Goal: Navigation & Orientation: Find specific page/section

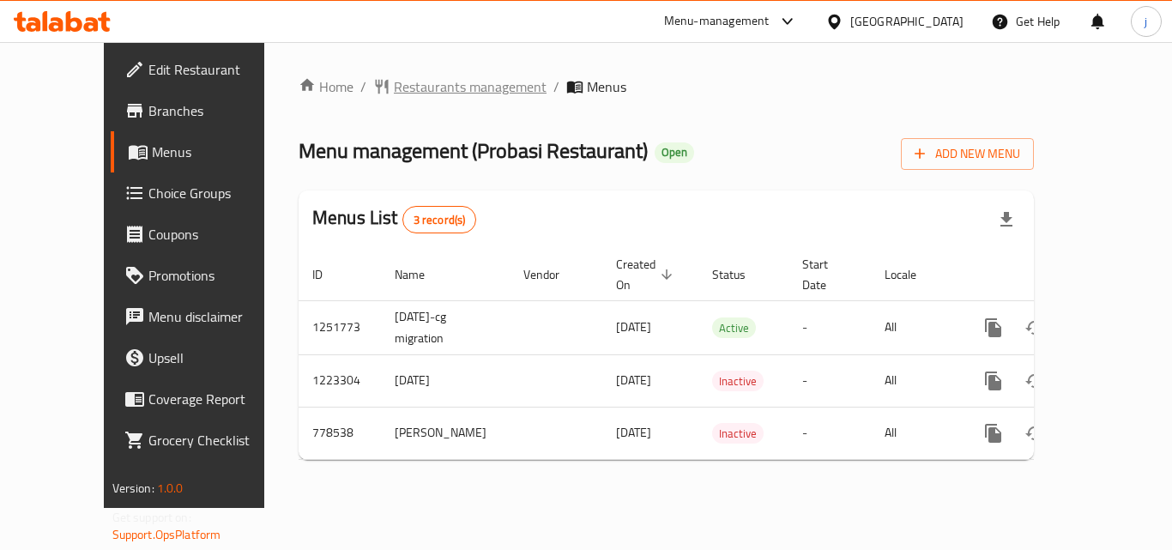
click at [453, 97] on span "Restaurants management" at bounding box center [470, 86] width 153 height 21
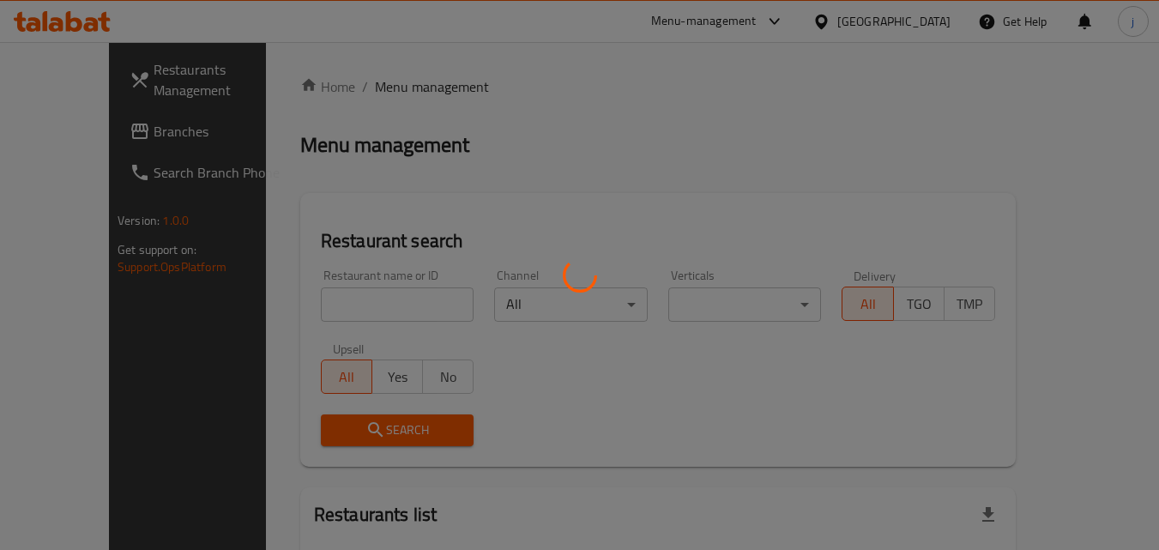
click at [91, 133] on div at bounding box center [579, 275] width 1159 height 550
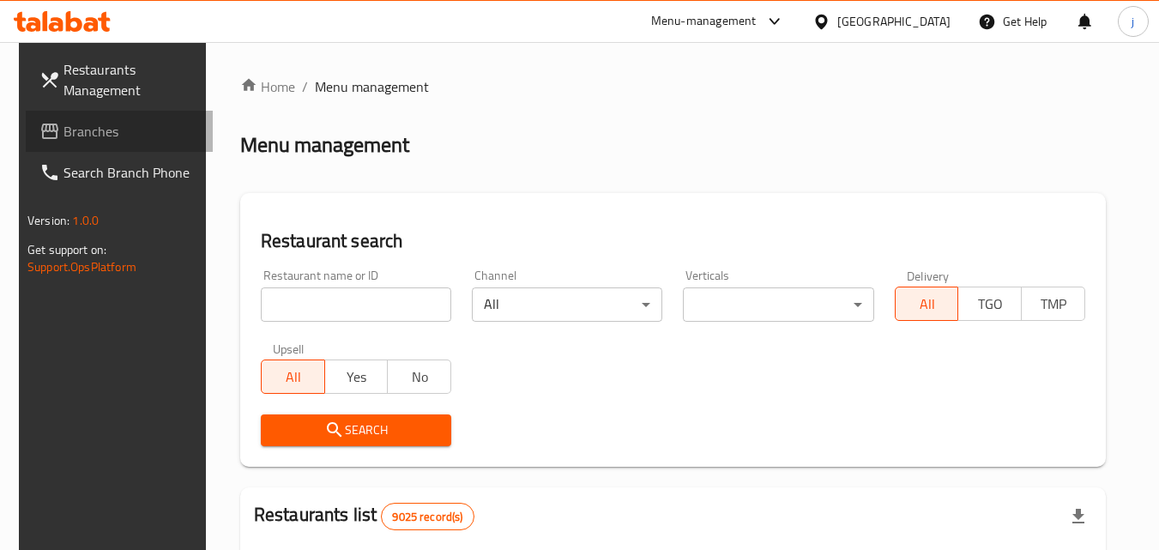
click at [91, 133] on span "Branches" at bounding box center [131, 131] width 136 height 21
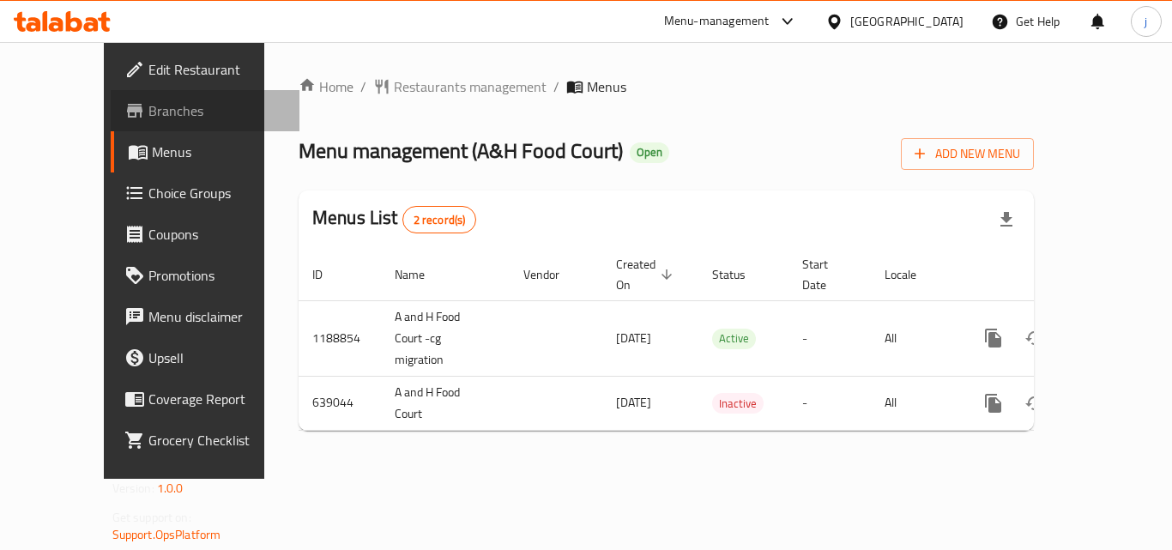
click at [124, 107] on icon at bounding box center [134, 110] width 21 height 21
click at [843, 14] on icon at bounding box center [834, 22] width 18 height 18
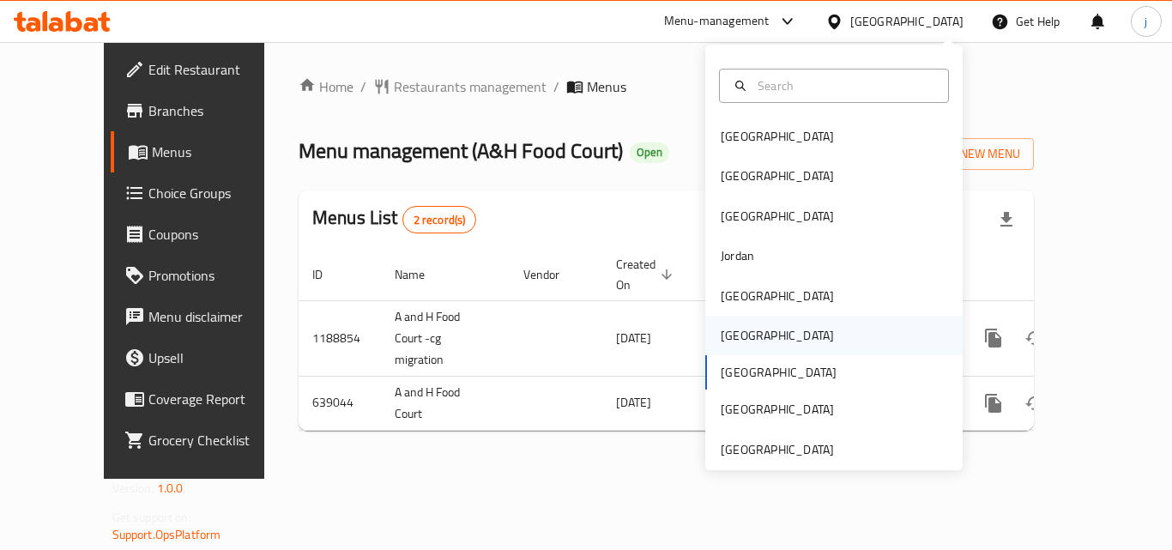
click at [749, 339] on div "Oman" at bounding box center [777, 335] width 141 height 39
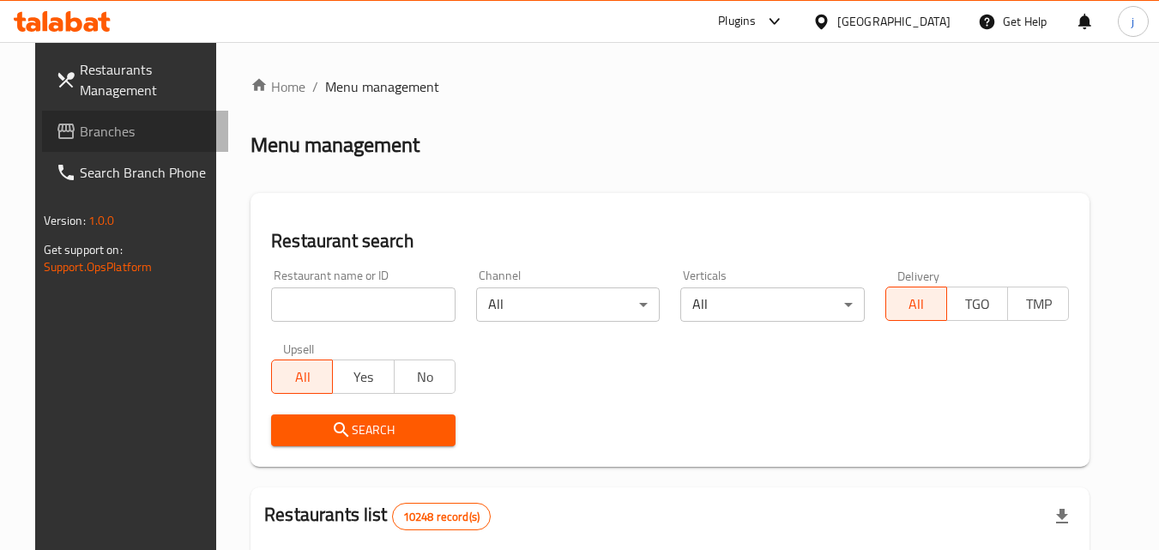
click at [80, 129] on span "Branches" at bounding box center [148, 131] width 136 height 21
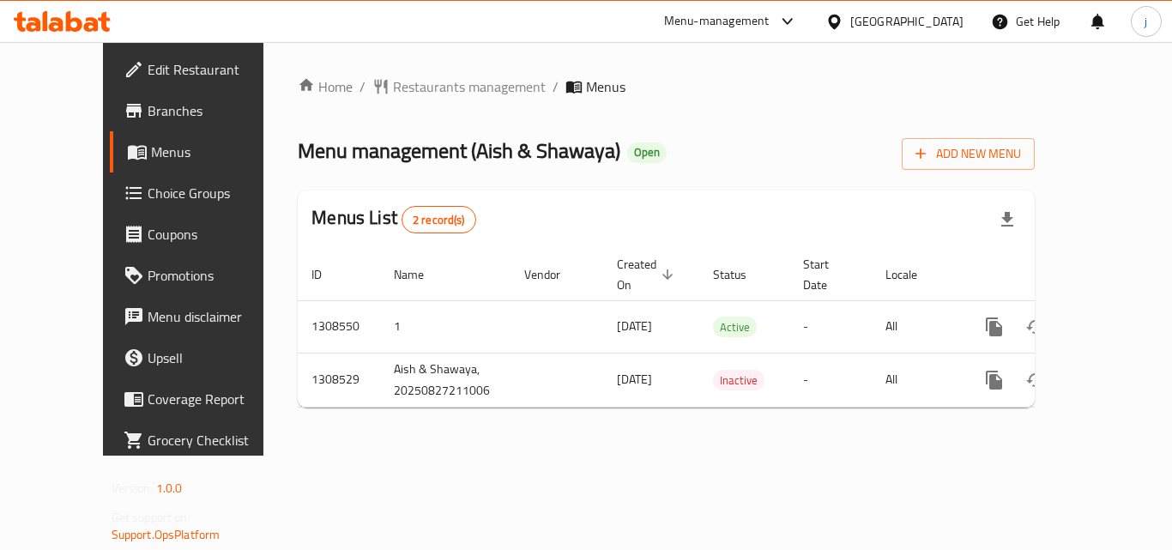
click at [940, 32] on div "Oman" at bounding box center [895, 21] width 166 height 41
click at [843, 21] on icon at bounding box center [834, 22] width 18 height 18
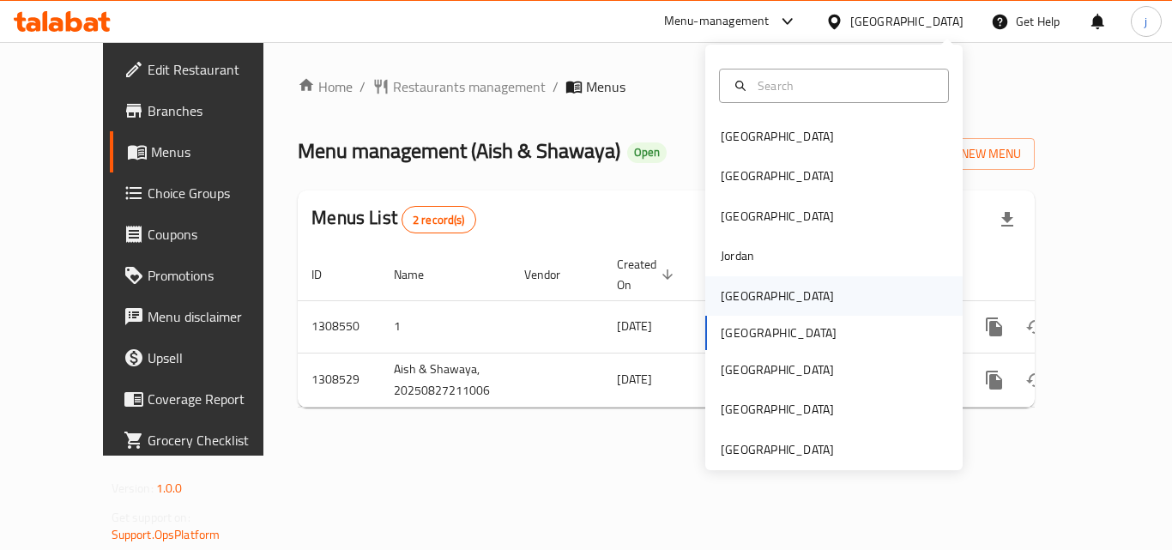
click at [724, 297] on div "Kuwait" at bounding box center [777, 296] width 113 height 19
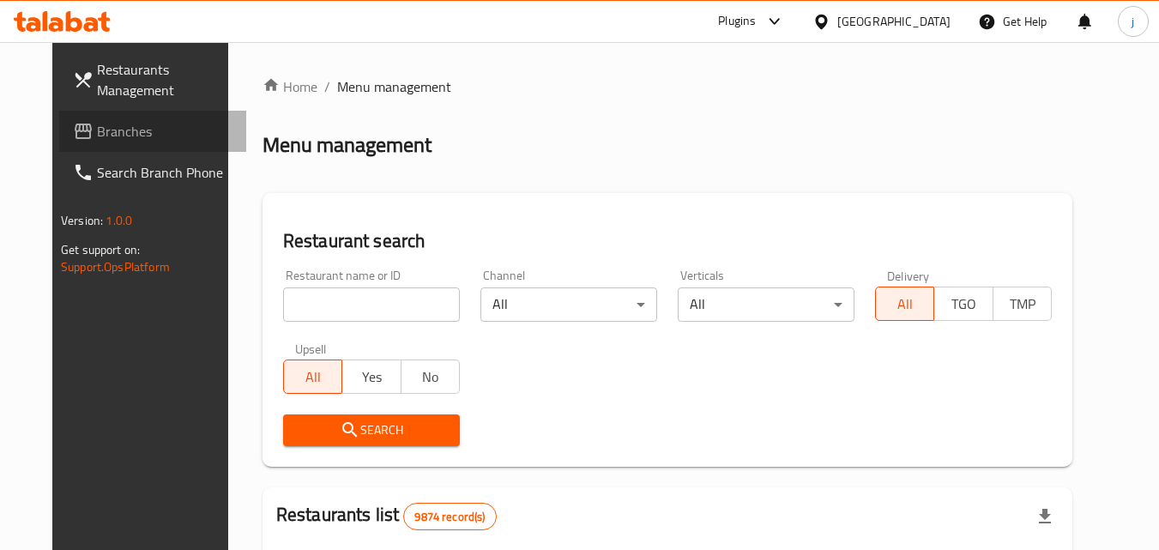
click at [97, 122] on span "Branches" at bounding box center [165, 131] width 136 height 21
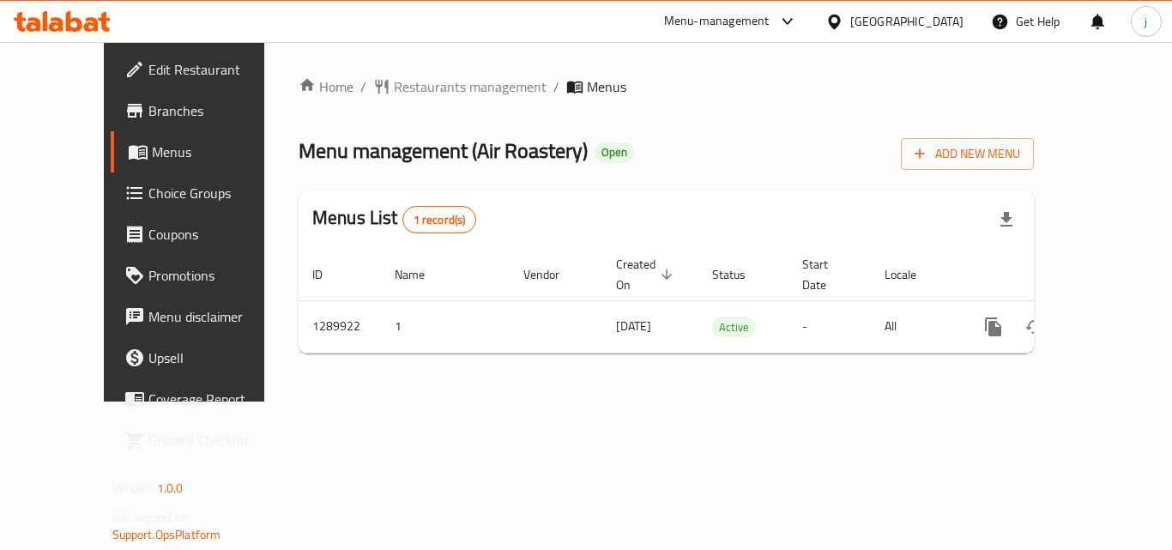
click at [964, 25] on div "[GEOGRAPHIC_DATA]" at bounding box center [895, 21] width 166 height 41
click at [840, 18] on icon at bounding box center [834, 21] width 12 height 15
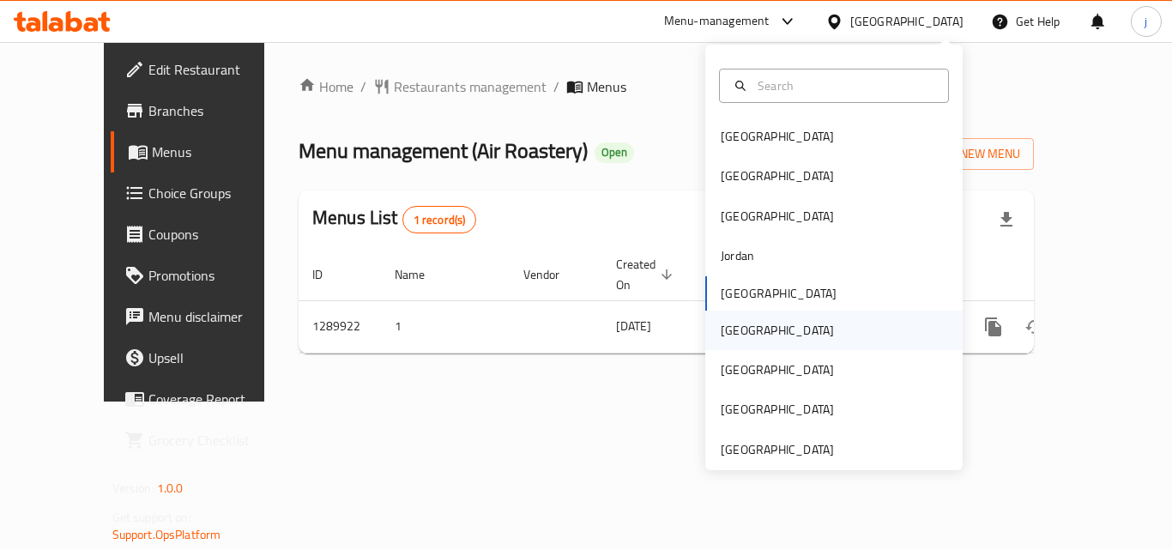
click at [745, 343] on div "[GEOGRAPHIC_DATA]" at bounding box center [777, 330] width 141 height 39
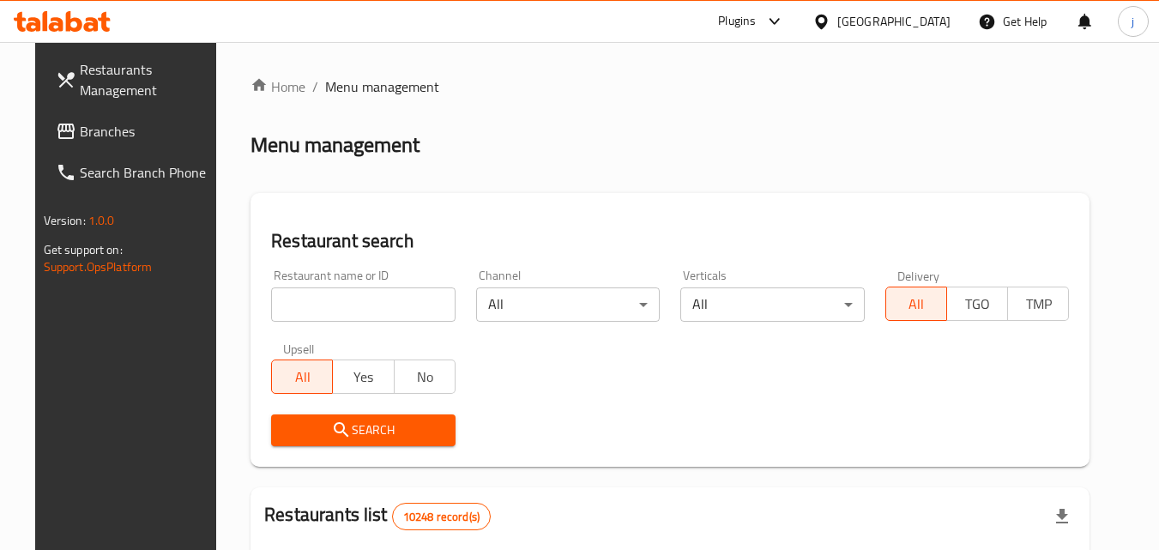
click at [169, 134] on span "Branches" at bounding box center [148, 131] width 136 height 21
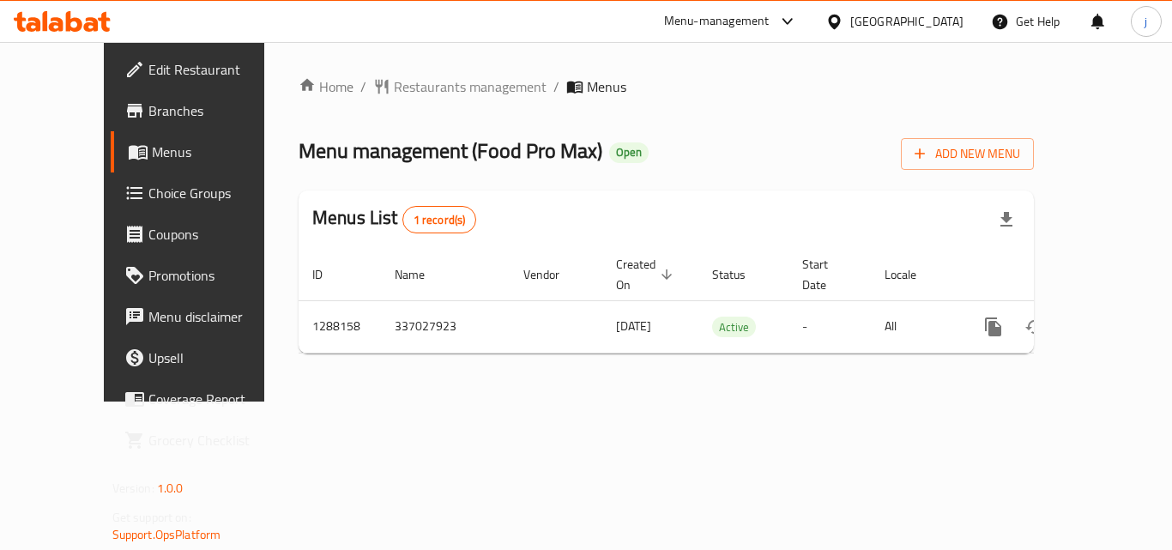
click at [957, 23] on div "Oman" at bounding box center [906, 21] width 113 height 19
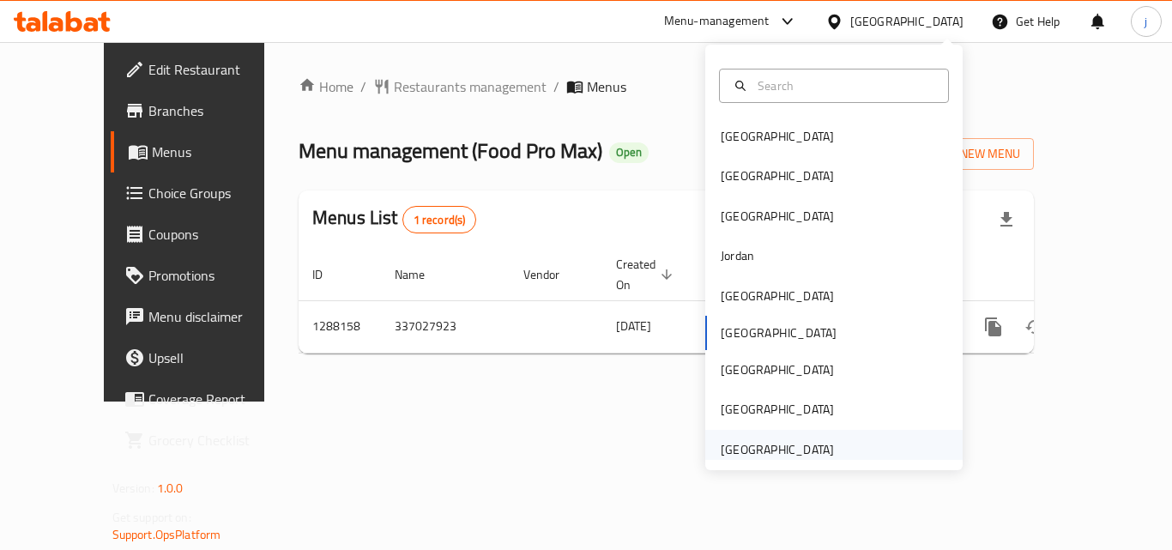
click at [731, 445] on div "[GEOGRAPHIC_DATA]" at bounding box center [777, 449] width 113 height 19
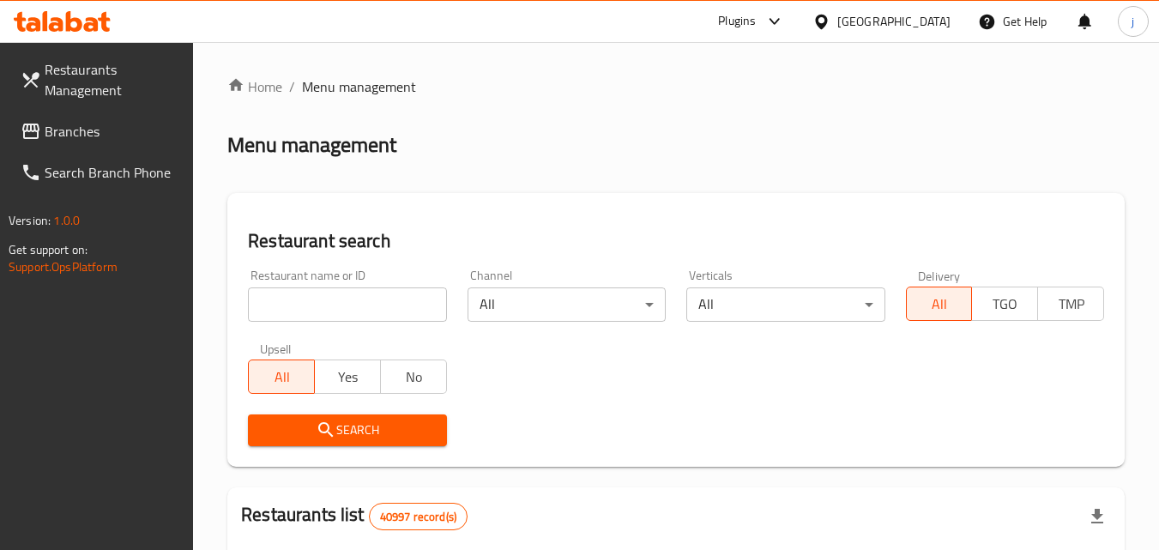
click at [86, 127] on span "Branches" at bounding box center [113, 131] width 136 height 21
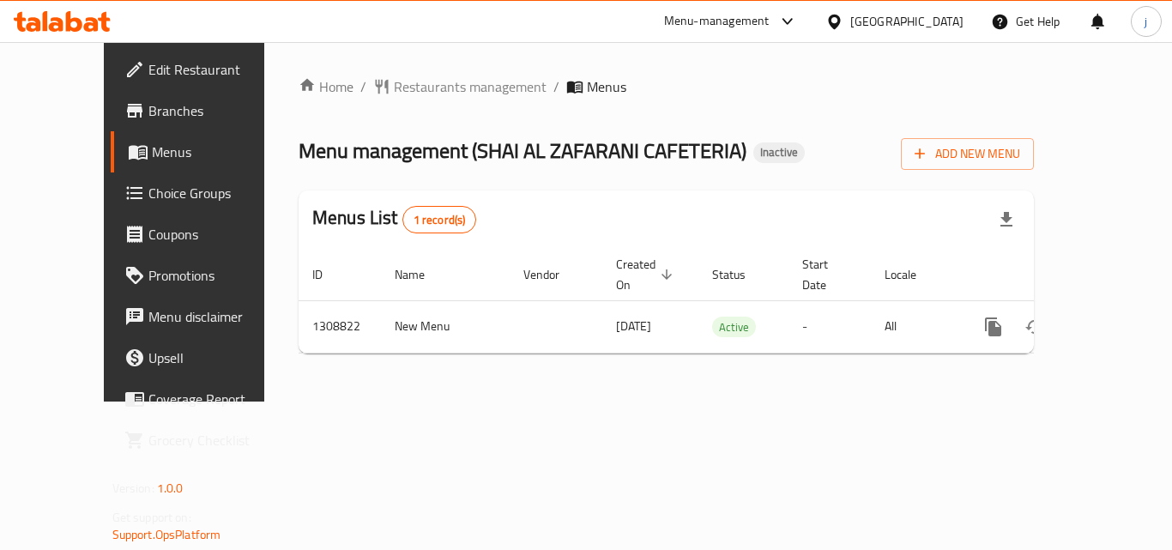
click at [897, 21] on div "[GEOGRAPHIC_DATA]" at bounding box center [906, 21] width 113 height 19
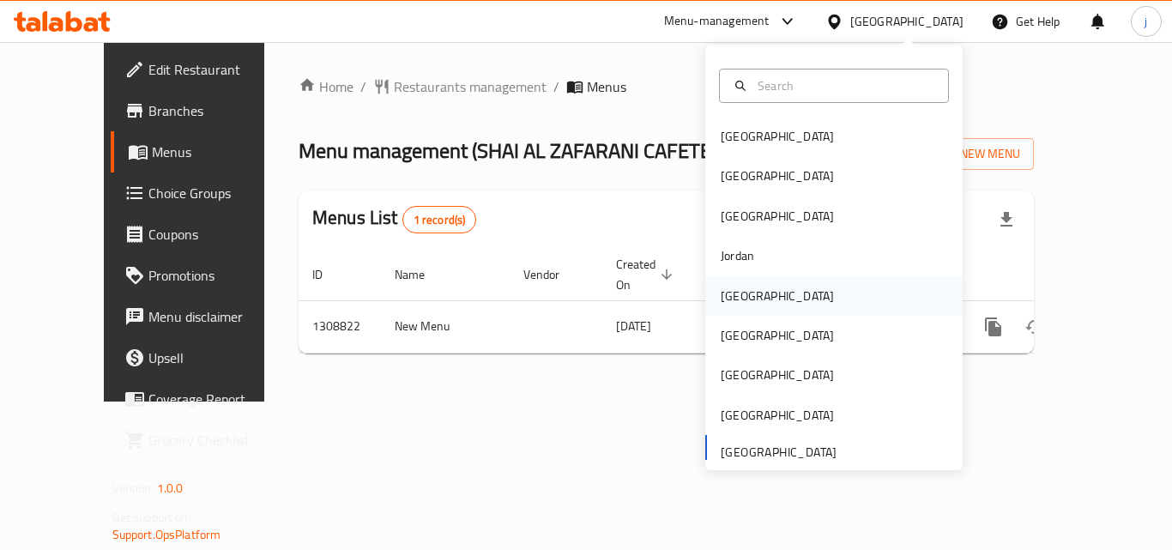
click at [740, 294] on div "[GEOGRAPHIC_DATA]" at bounding box center [777, 296] width 113 height 19
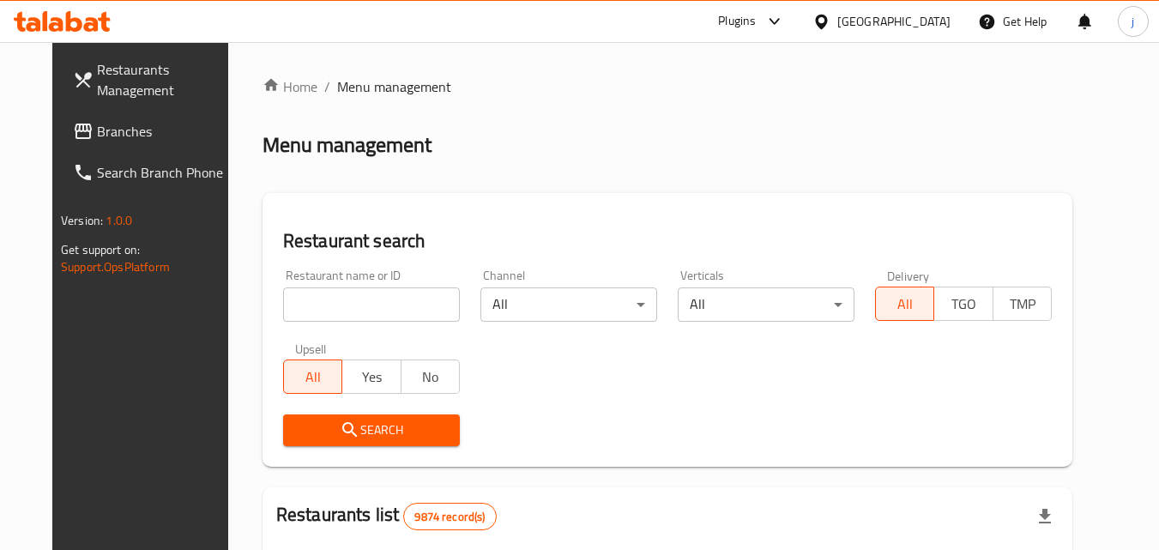
click at [75, 131] on icon at bounding box center [83, 131] width 17 height 15
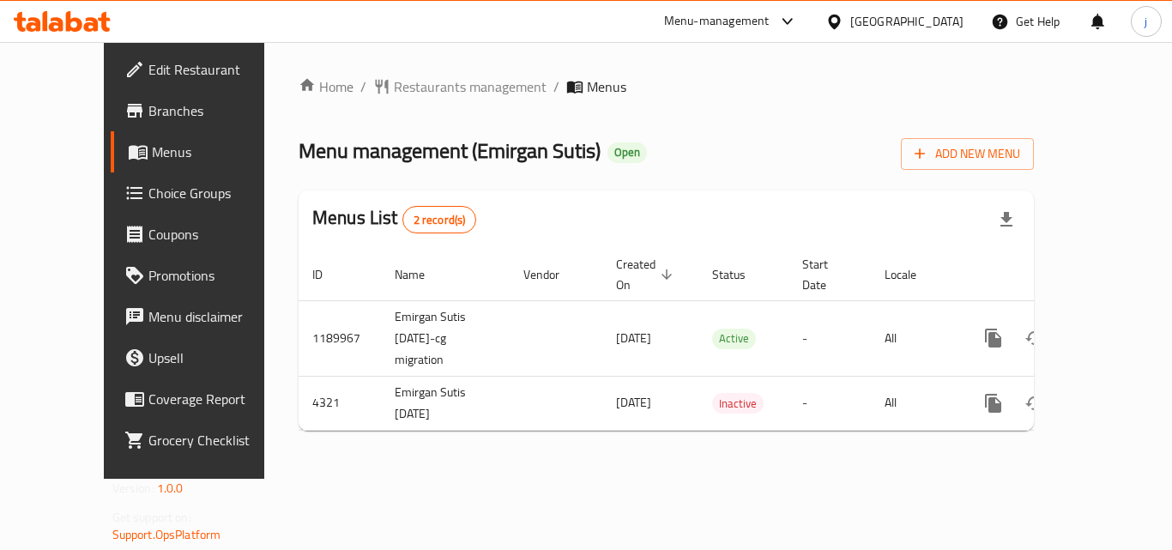
click at [919, 7] on div "[GEOGRAPHIC_DATA]" at bounding box center [895, 21] width 166 height 41
click at [843, 18] on icon at bounding box center [834, 22] width 18 height 18
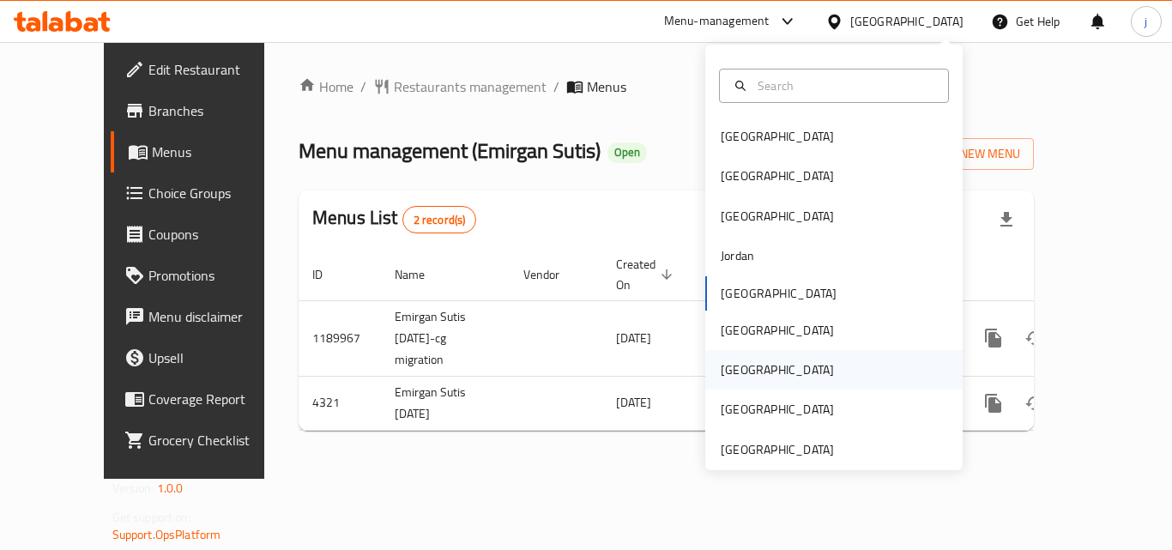
click at [765, 364] on div "[GEOGRAPHIC_DATA]" at bounding box center [833, 369] width 257 height 39
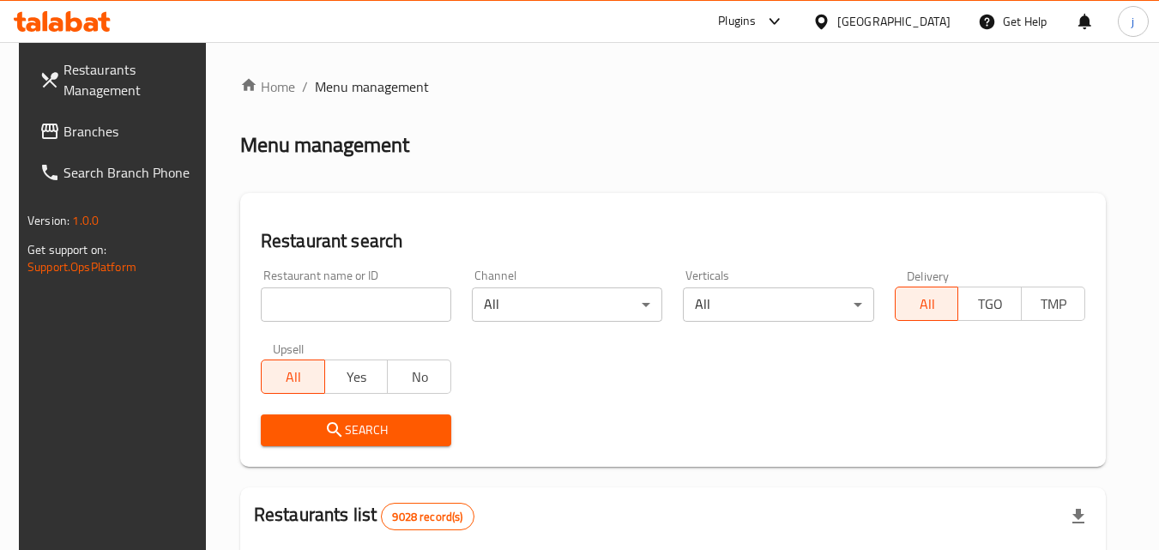
click at [913, 42] on div "​ Plugins Qatar Get Help j Restaurants Management Branches Search Branch Phone …" at bounding box center [579, 296] width 1159 height 508
click at [831, 16] on icon at bounding box center [822, 22] width 18 height 18
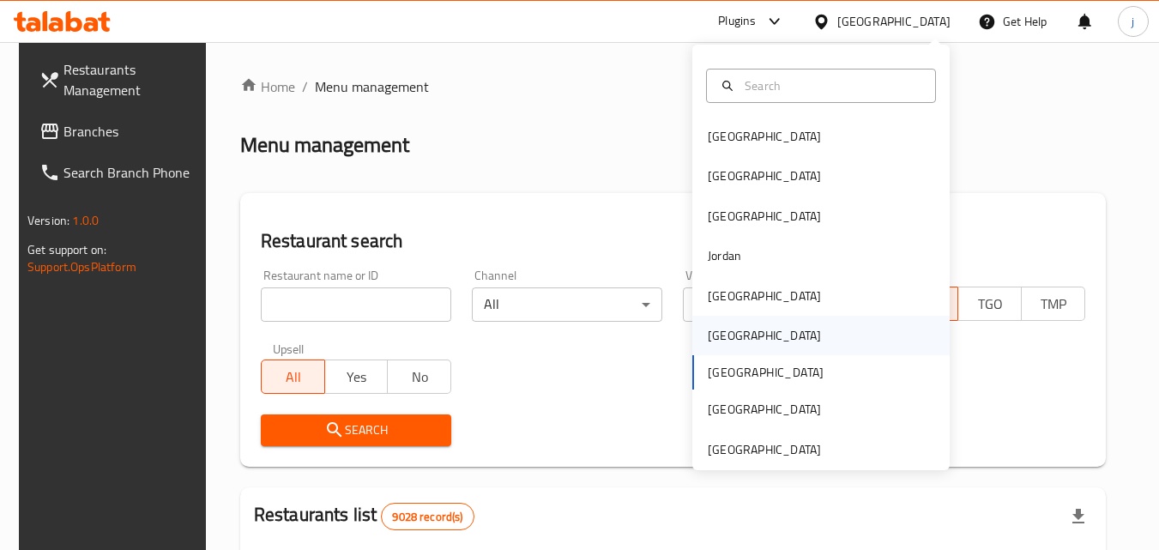
click at [708, 329] on div "[GEOGRAPHIC_DATA]" at bounding box center [764, 335] width 113 height 19
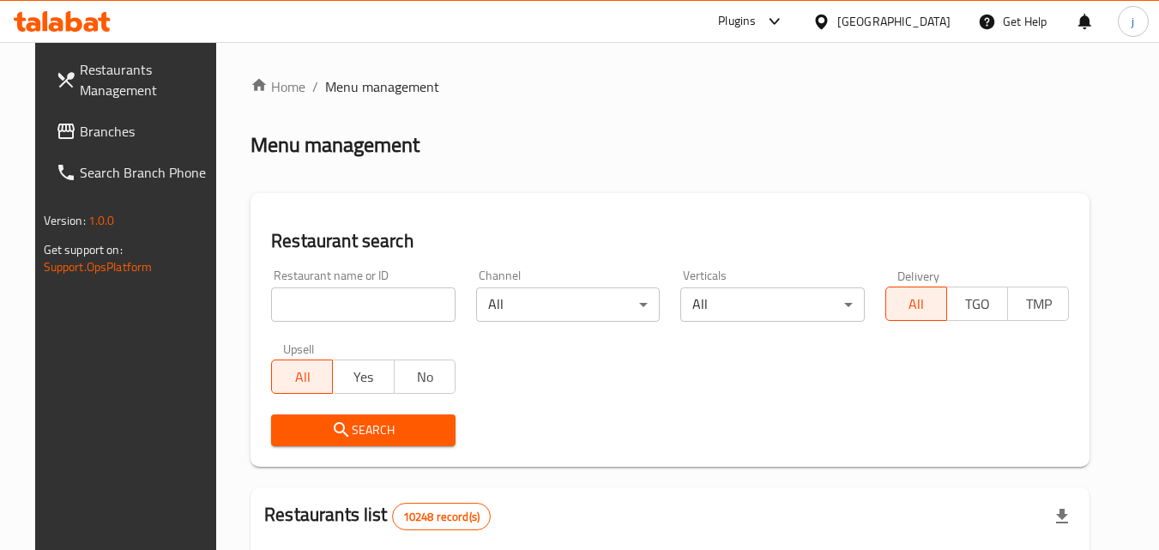
click at [80, 129] on span "Branches" at bounding box center [148, 131] width 136 height 21
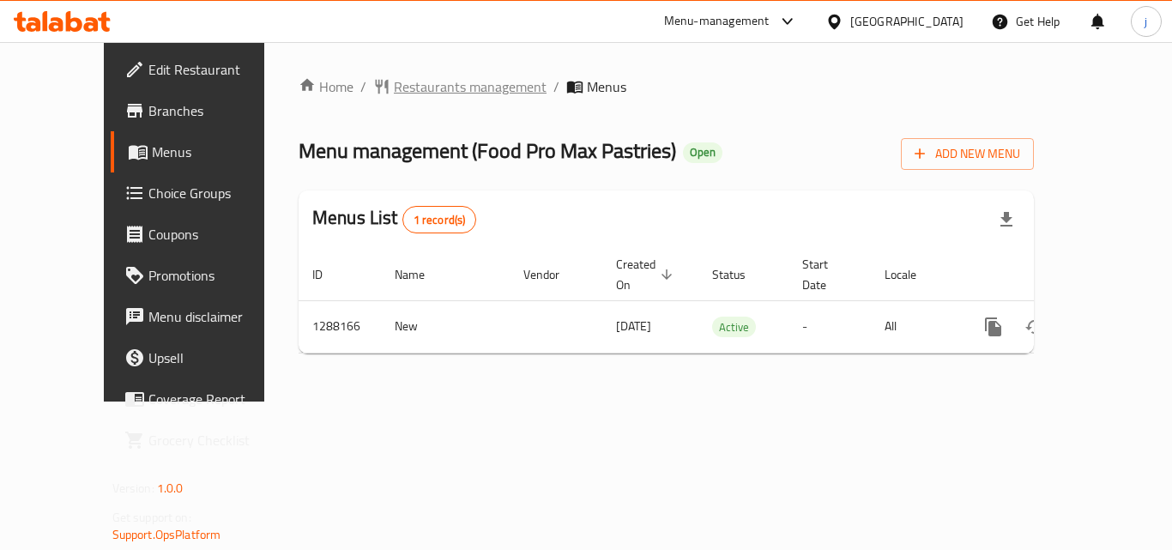
click at [394, 78] on span "Restaurants management" at bounding box center [470, 86] width 153 height 21
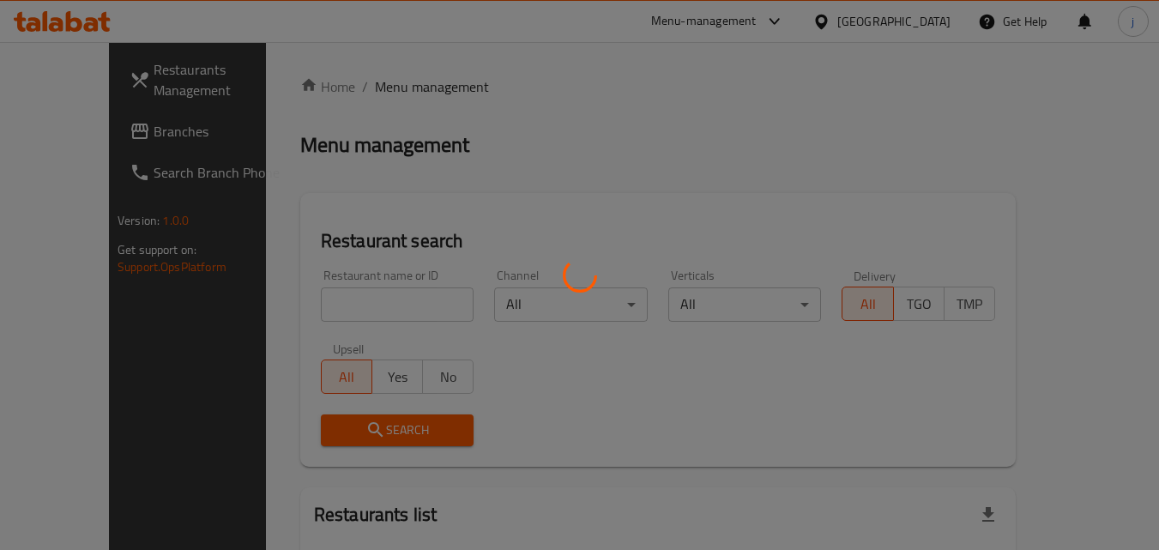
click at [49, 142] on div at bounding box center [579, 275] width 1159 height 550
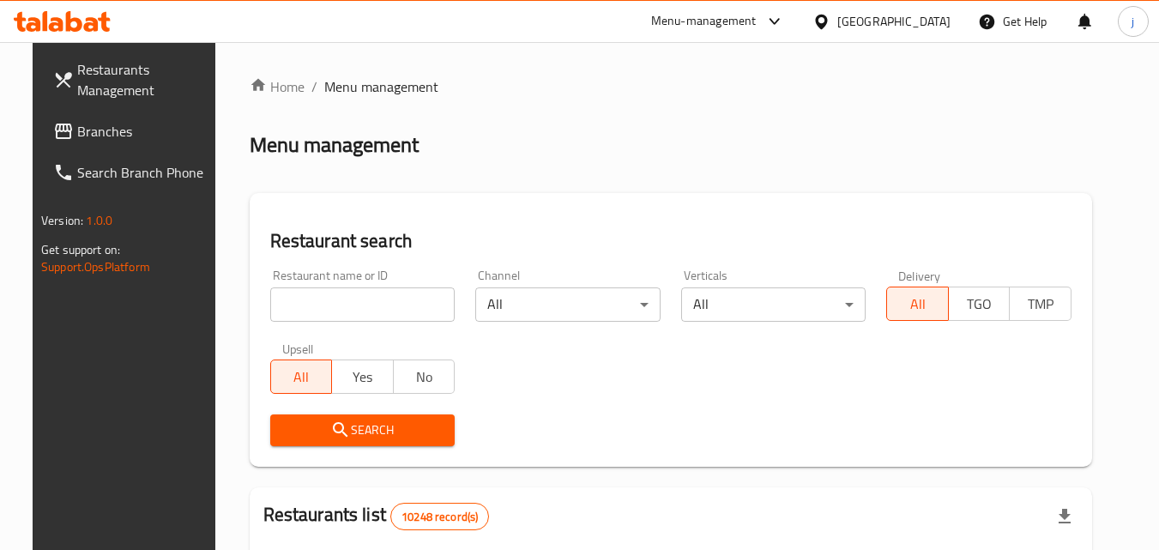
click at [63, 112] on link "Branches" at bounding box center [132, 131] width 187 height 41
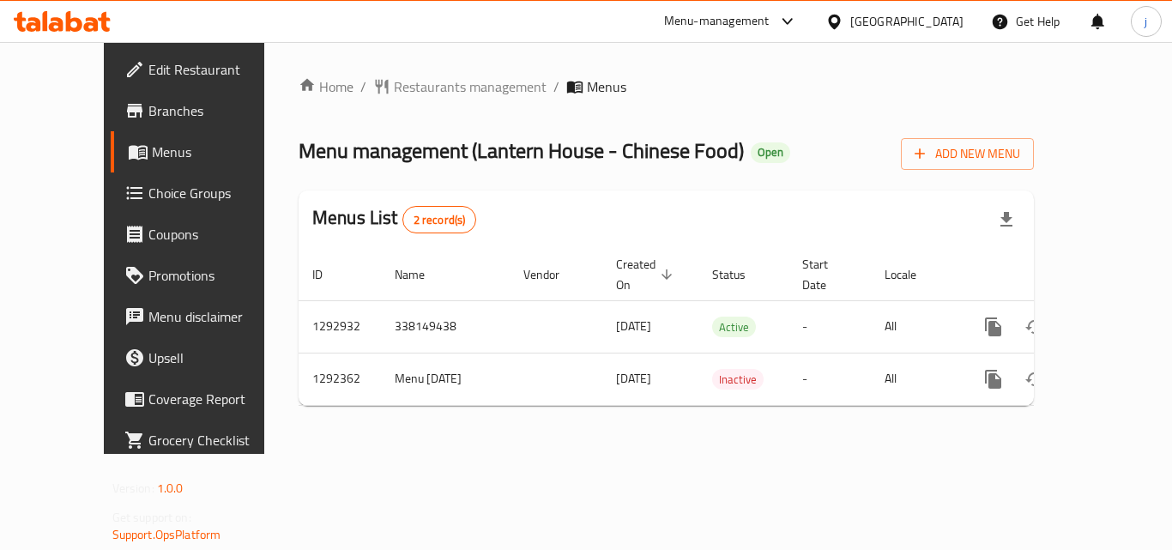
click at [850, 24] on div at bounding box center [837, 21] width 25 height 19
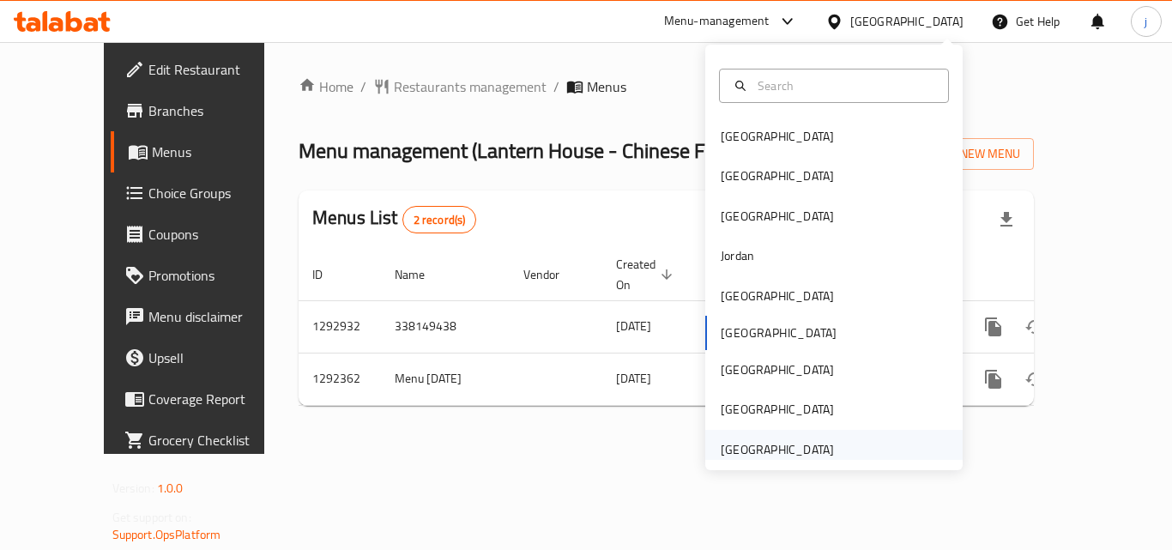
click at [752, 456] on div "[GEOGRAPHIC_DATA]" at bounding box center [777, 449] width 113 height 19
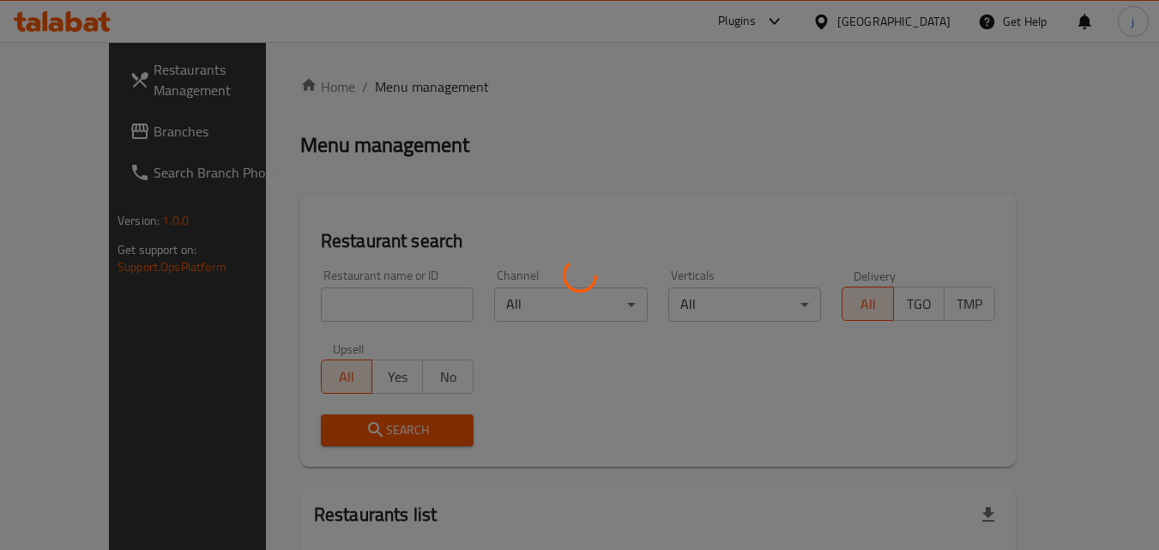
click at [136, 139] on div at bounding box center [579, 275] width 1159 height 550
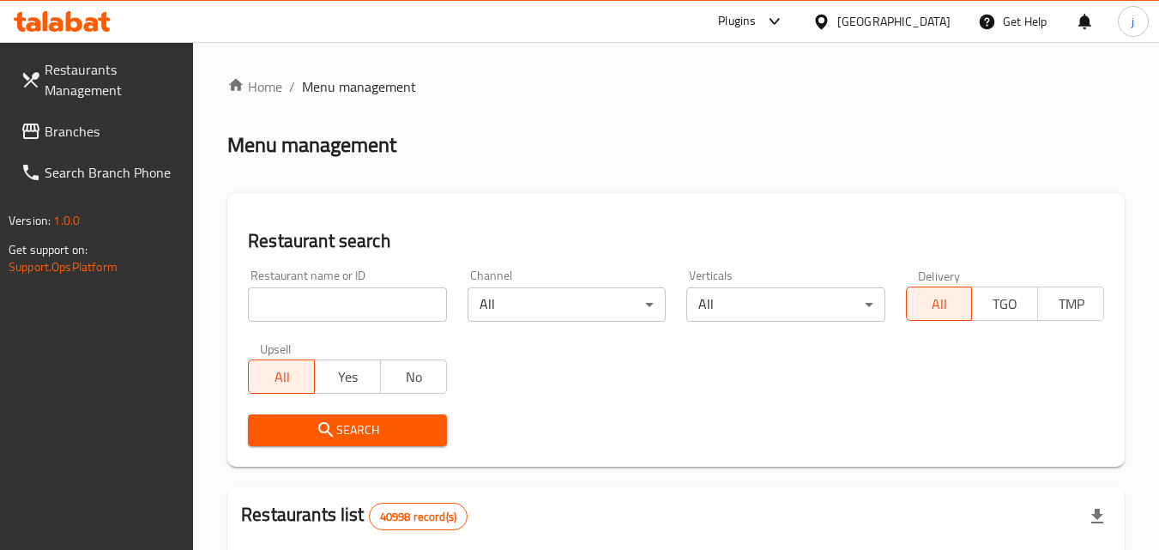
click at [91, 129] on span "Branches" at bounding box center [113, 131] width 136 height 21
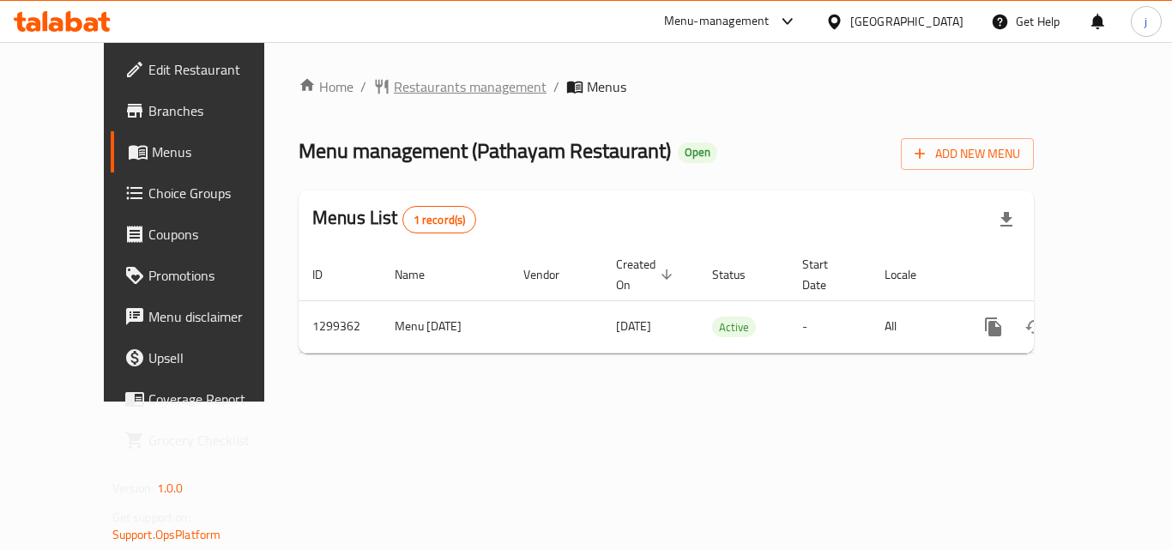
click at [394, 78] on span "Restaurants management" at bounding box center [470, 86] width 153 height 21
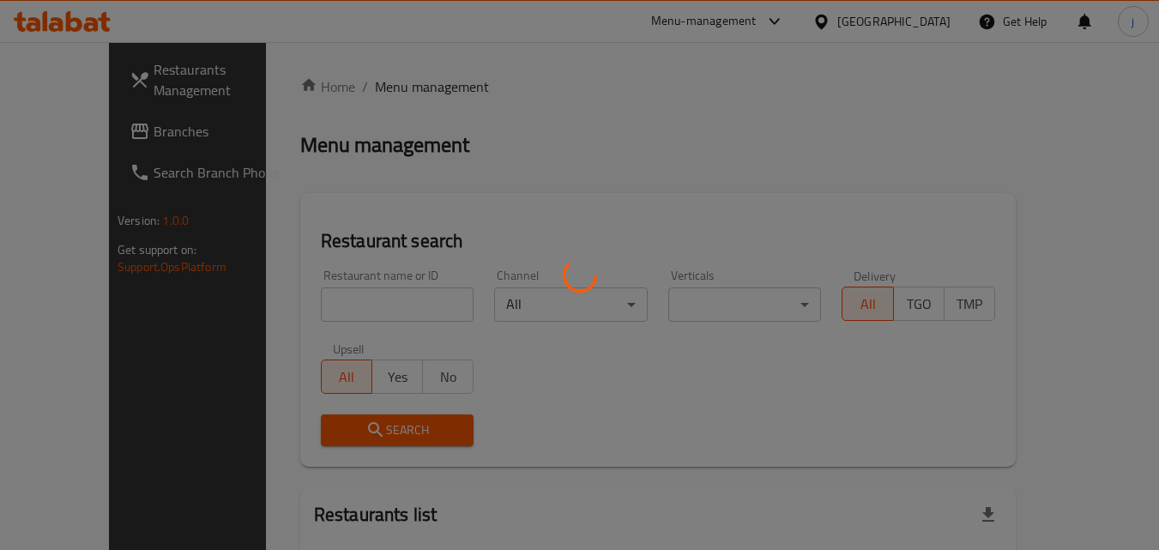
click at [391, 87] on div at bounding box center [579, 275] width 1159 height 550
click at [62, 118] on div at bounding box center [579, 275] width 1159 height 550
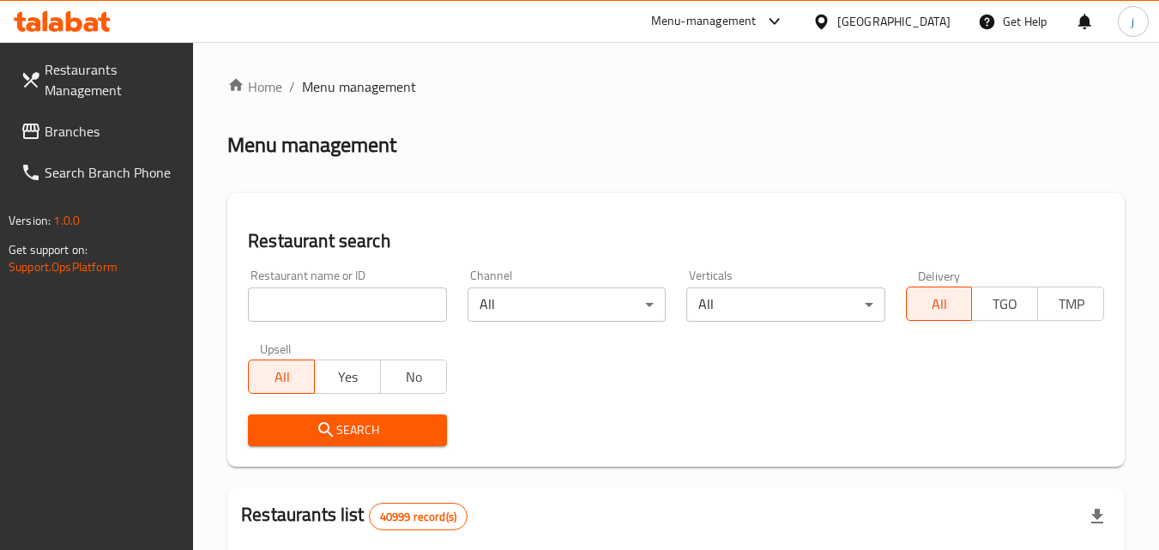
click at [63, 139] on span "Branches" at bounding box center [113, 131] width 136 height 21
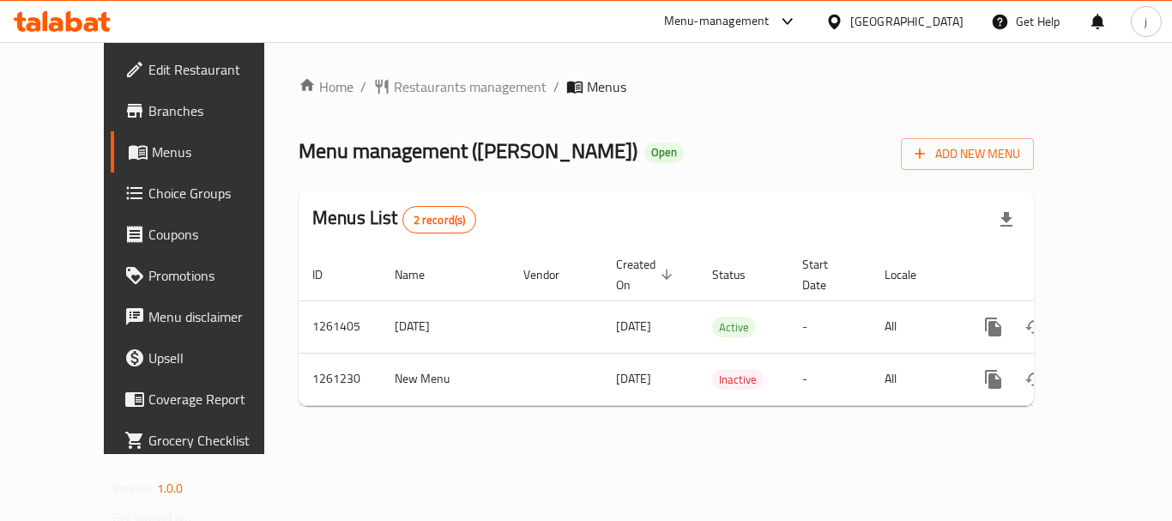
click at [829, 20] on icon at bounding box center [834, 22] width 18 height 18
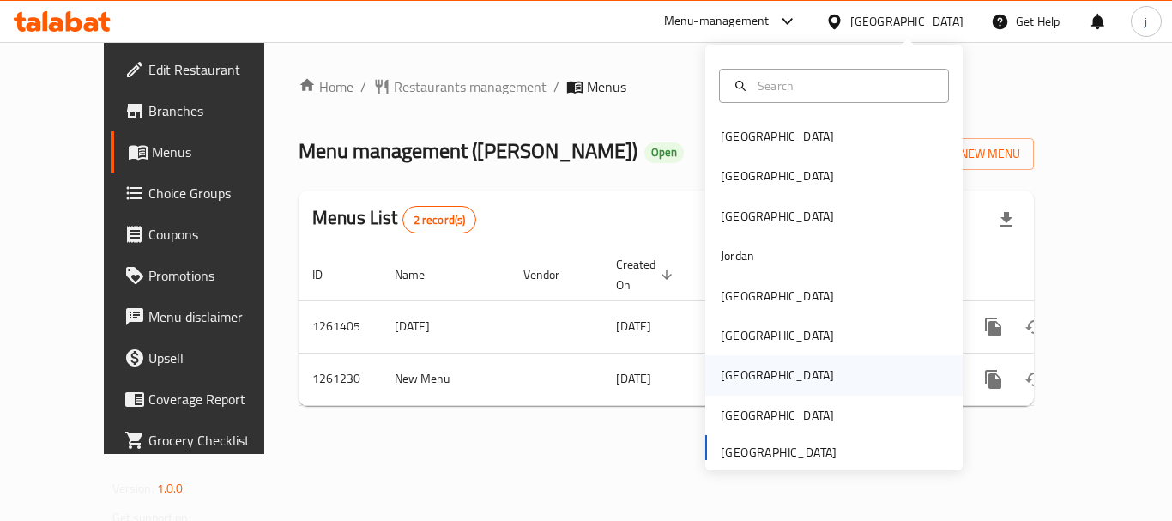
click at [721, 375] on div "[GEOGRAPHIC_DATA]" at bounding box center [777, 375] width 113 height 19
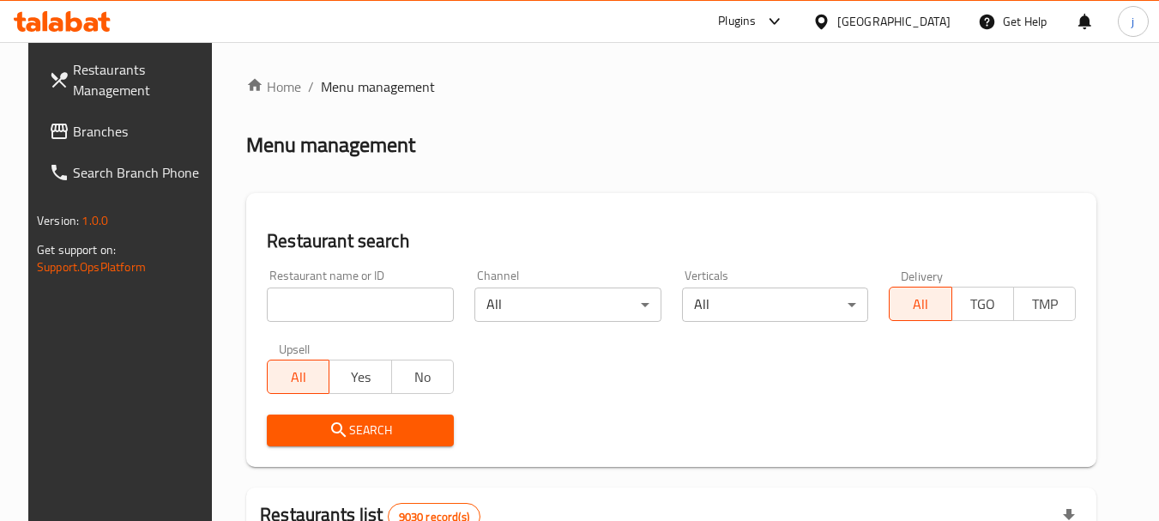
click at [56, 103] on link "Restaurants Management" at bounding box center [128, 80] width 187 height 62
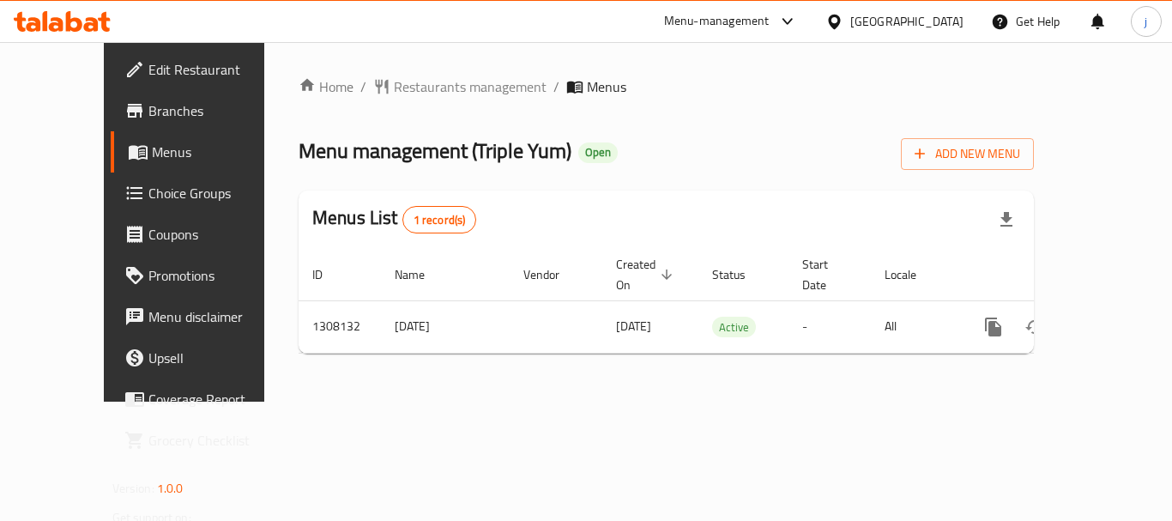
click at [850, 22] on div at bounding box center [837, 21] width 25 height 19
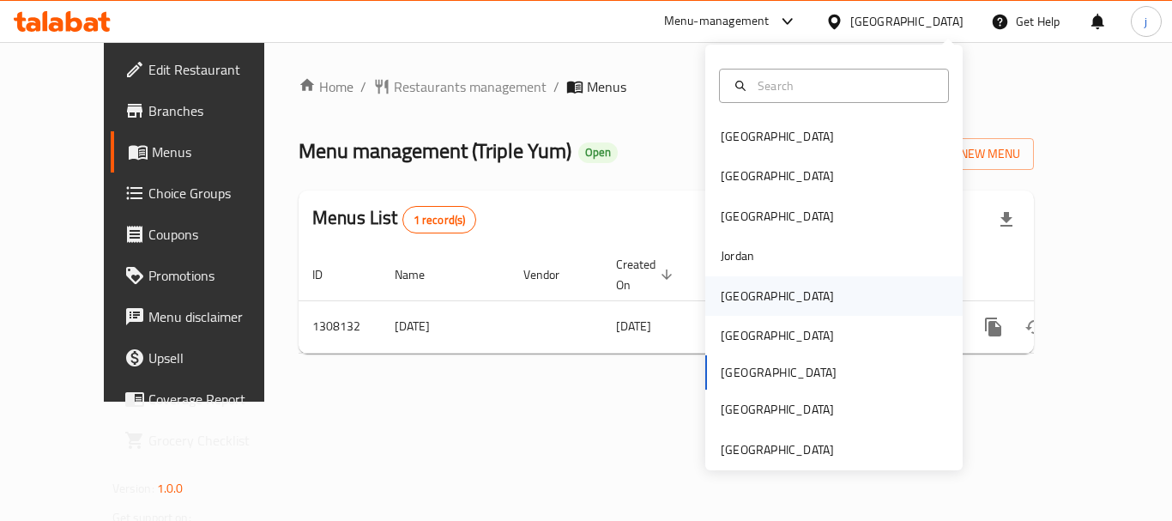
click at [740, 309] on div "[GEOGRAPHIC_DATA]" at bounding box center [777, 295] width 141 height 39
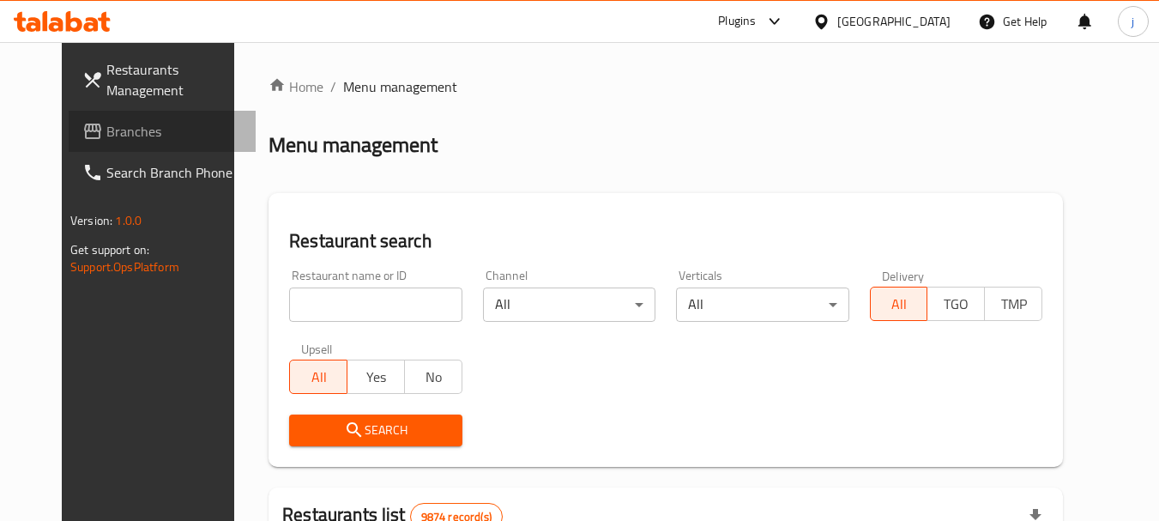
click at [106, 133] on span "Branches" at bounding box center [174, 131] width 136 height 21
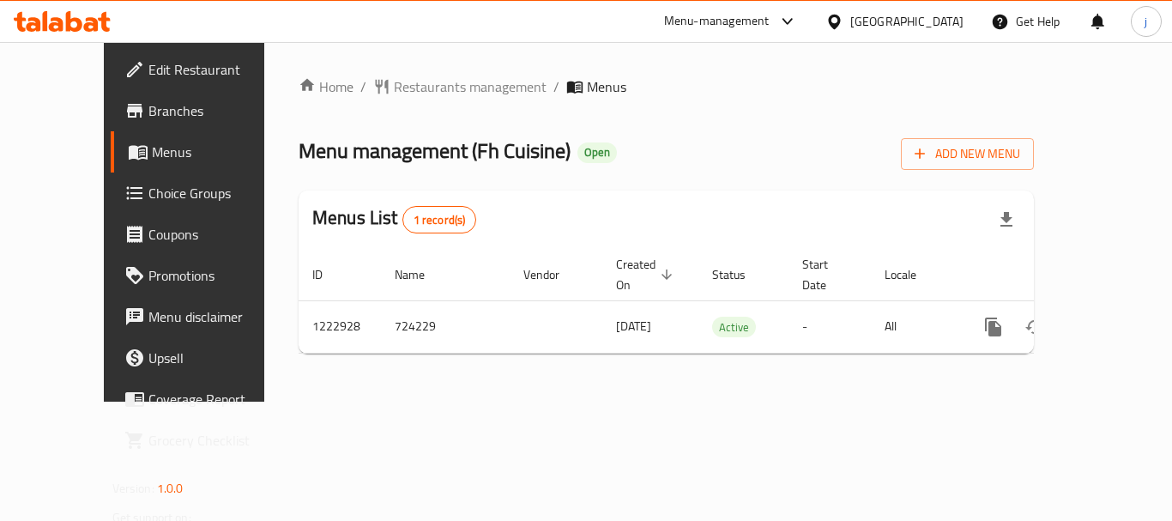
click at [843, 25] on icon at bounding box center [834, 22] width 18 height 18
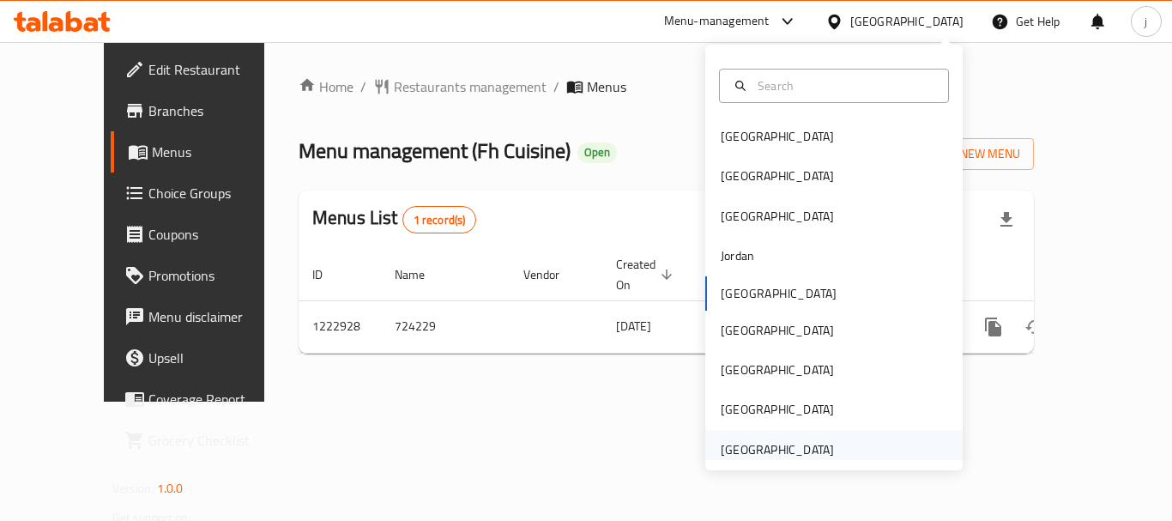
click at [759, 454] on div "[GEOGRAPHIC_DATA]" at bounding box center [777, 449] width 113 height 19
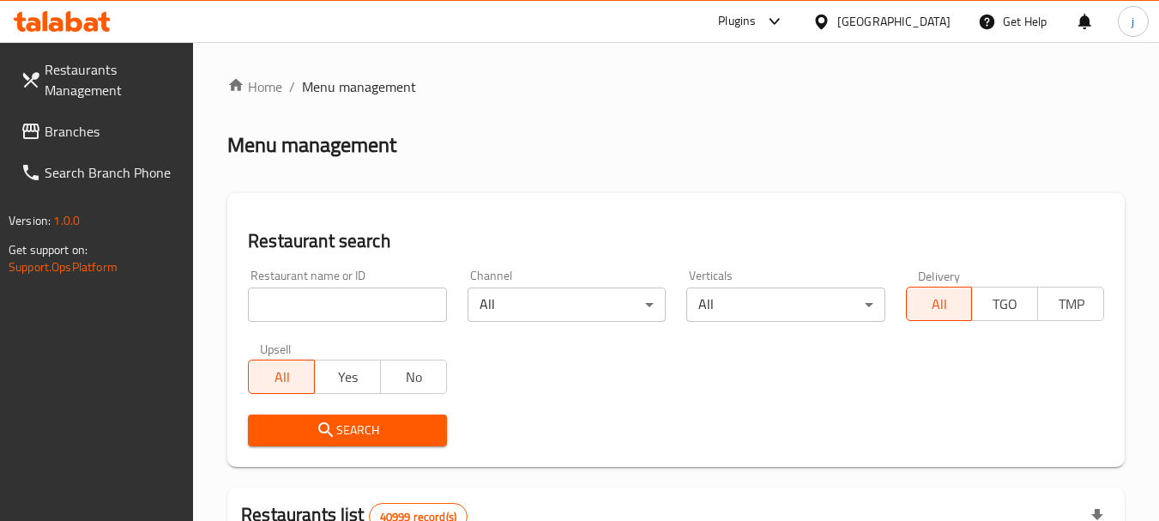
click at [98, 118] on link "Branches" at bounding box center [100, 131] width 187 height 41
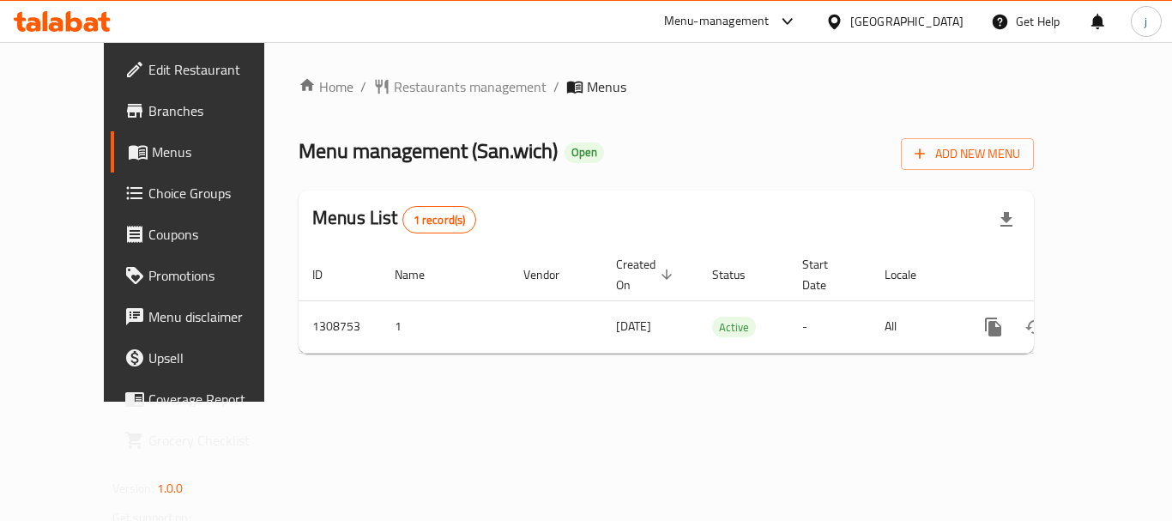
click at [398, 106] on div "Home / Restaurants management / Menus Menu management ( San.wich ) Open Add New…" at bounding box center [666, 221] width 735 height 291
click at [396, 85] on span "Restaurants management" at bounding box center [470, 86] width 153 height 21
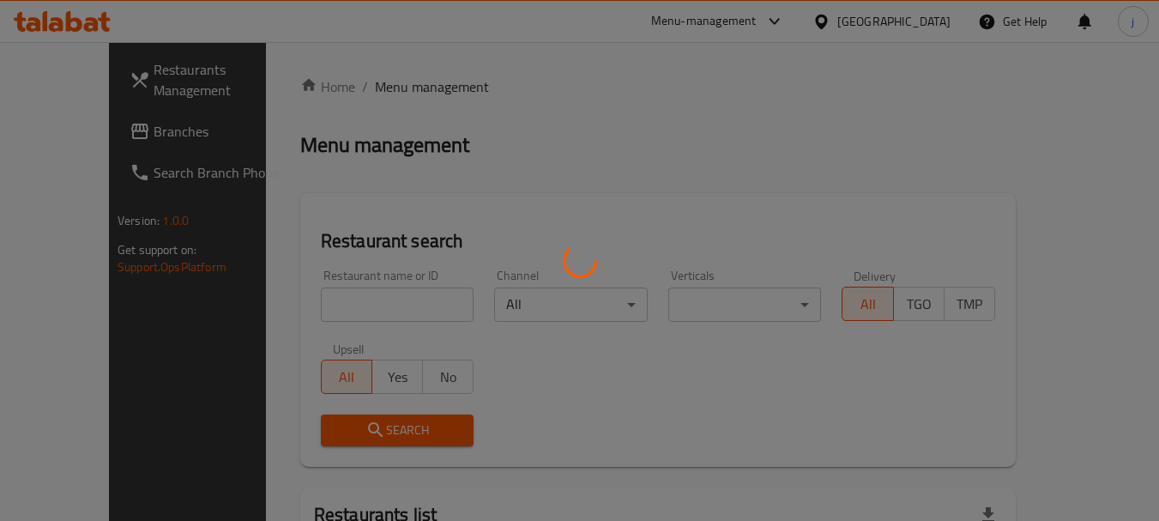
click at [78, 135] on div at bounding box center [579, 260] width 1159 height 521
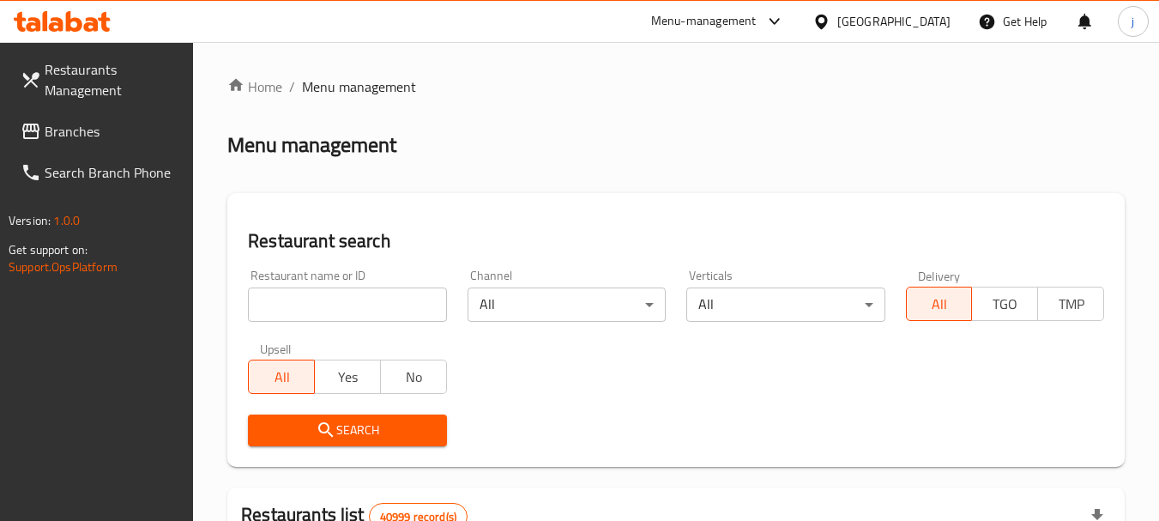
click at [78, 135] on span "Branches" at bounding box center [113, 131] width 136 height 21
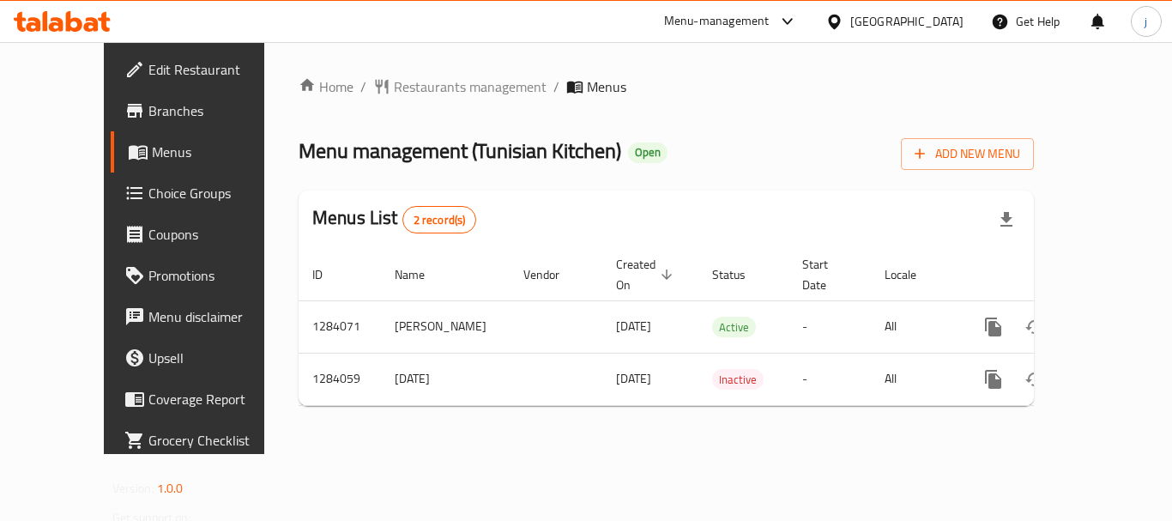
click at [865, 6] on div "[GEOGRAPHIC_DATA]" at bounding box center [895, 21] width 166 height 41
click at [850, 15] on div at bounding box center [837, 21] width 25 height 19
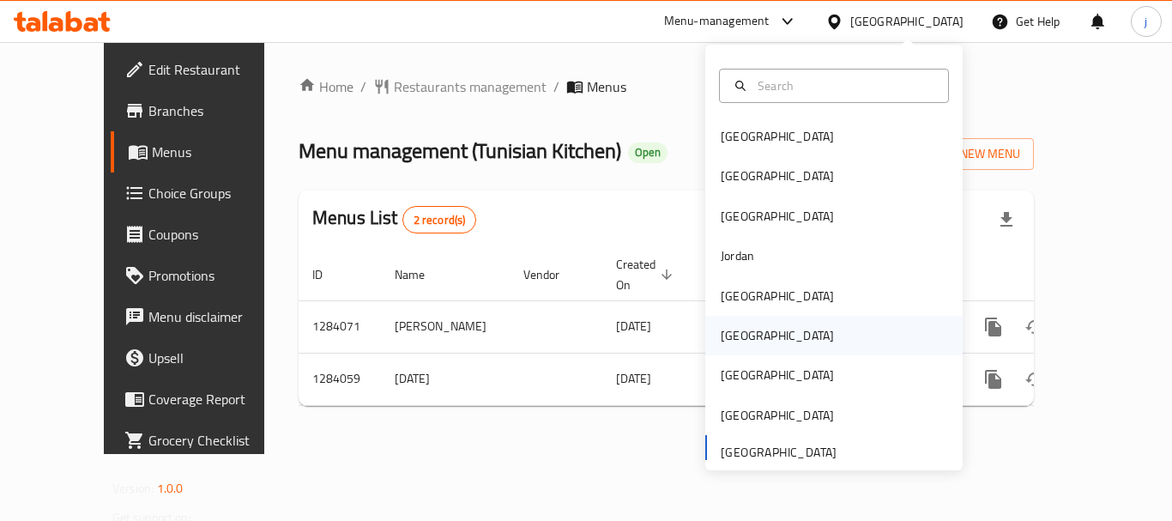
click at [729, 345] on div "[GEOGRAPHIC_DATA]" at bounding box center [777, 335] width 113 height 19
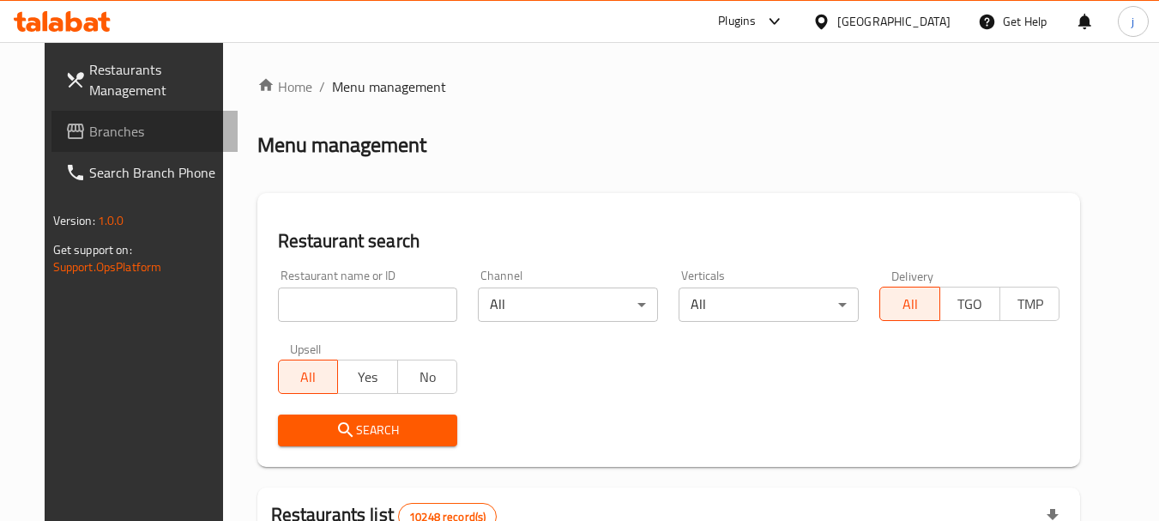
click at [89, 129] on span "Branches" at bounding box center [157, 131] width 136 height 21
